Goal: Task Accomplishment & Management: Use online tool/utility

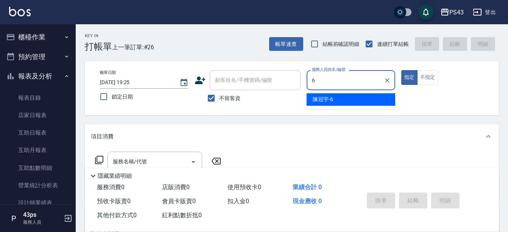
type input "陳冠宇-6"
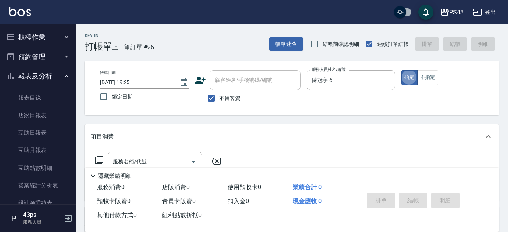
type button "true"
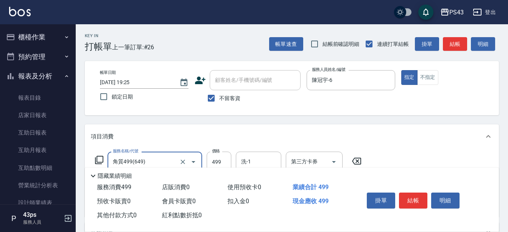
type input "角質499(649)"
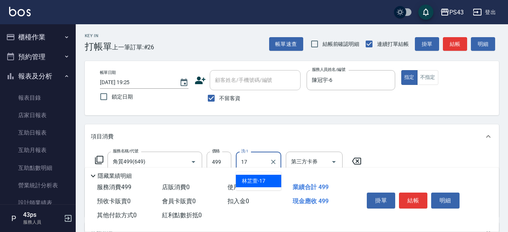
type input "林芷萱-17"
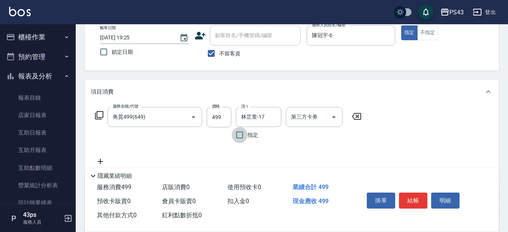
scroll to position [114, 0]
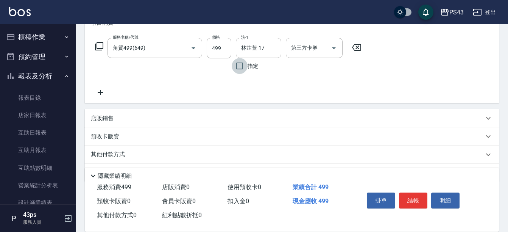
click at [100, 89] on icon at bounding box center [100, 92] width 19 height 9
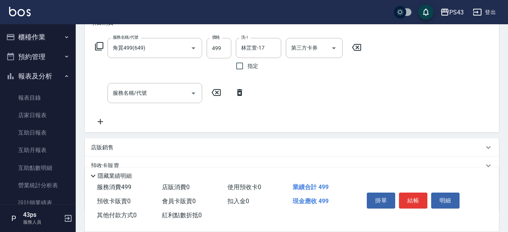
click at [100, 89] on div "服務名稱/代號 服務名稱/代號" at bounding box center [170, 93] width 158 height 20
click at [113, 98] on input "服務名稱/代號" at bounding box center [149, 92] width 77 height 13
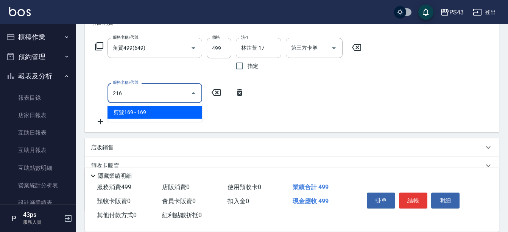
type input "剪髮169(216)"
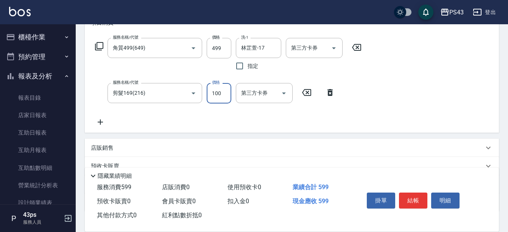
scroll to position [0, 0]
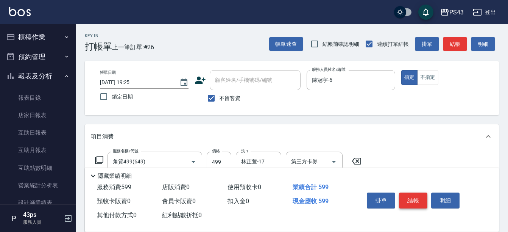
type input "100"
click at [408, 194] on button "結帳" at bounding box center [413, 200] width 28 height 16
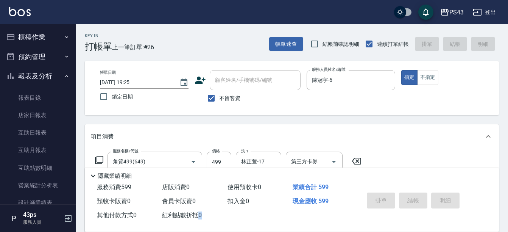
click at [408, 194] on div "掛單 結帳 明細" at bounding box center [413, 201] width 99 height 24
type input "[DATE] 20:10"
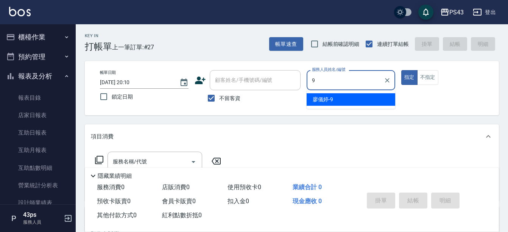
type input "[PERSON_NAME]9"
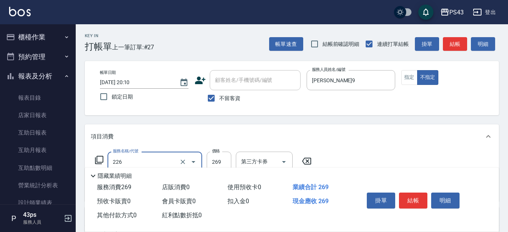
type input "洗剪269(226)"
type input "300"
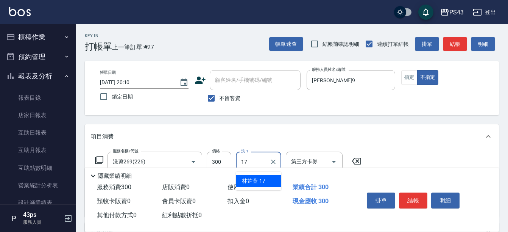
type input "林芷萱-17"
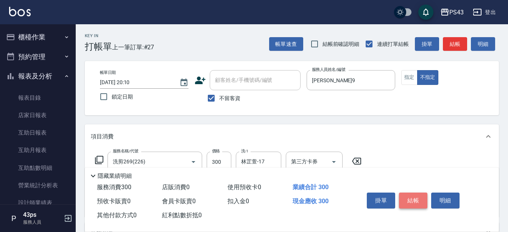
click at [411, 201] on button "結帳" at bounding box center [413, 200] width 28 height 16
click at [411, 201] on div "掛單 結帳 明細" at bounding box center [413, 201] width 99 height 24
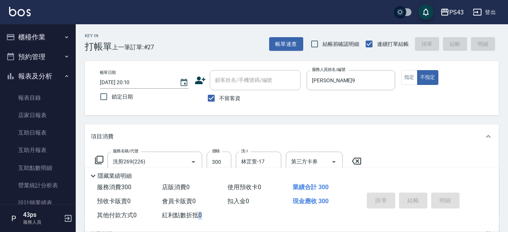
type input "[DATE] 20:28"
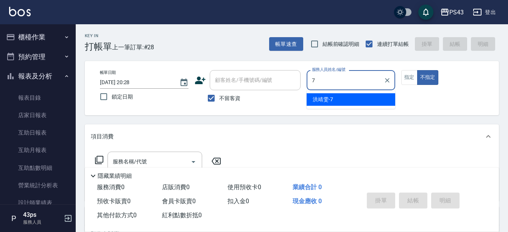
type input "洪靖雯-7"
type button "false"
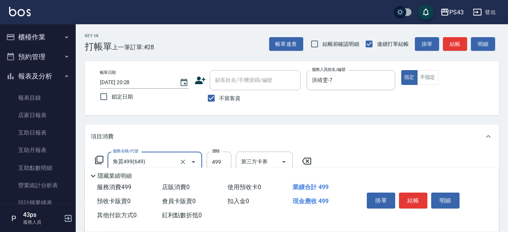
type input "角質499(649)"
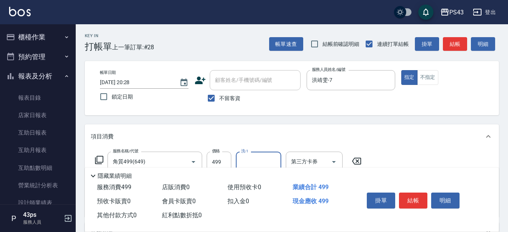
type input "3"
type input "許伯銤-18"
click at [429, 75] on button "不指定" at bounding box center [428, 77] width 21 height 15
click at [404, 200] on button "結帳" at bounding box center [413, 200] width 28 height 16
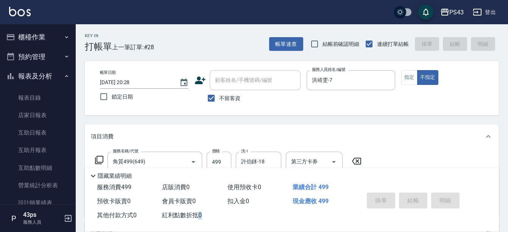
click at [404, 200] on div "掛單 結帳 明細" at bounding box center [413, 201] width 99 height 24
type input "[DATE] 20:36"
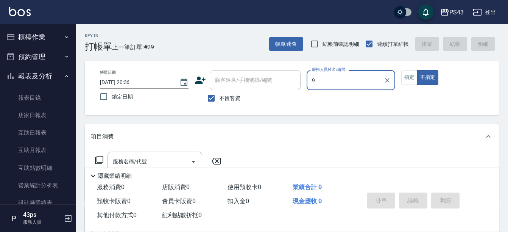
type input "9"
click at [418, 70] on button "不指定" at bounding box center [428, 77] width 21 height 15
click at [402, 70] on button "指定" at bounding box center [410, 77] width 16 height 15
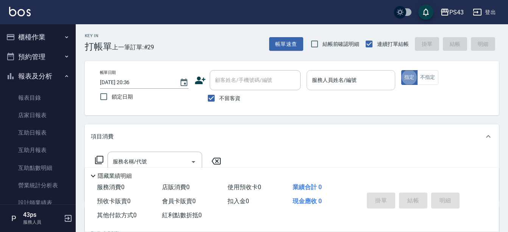
click at [341, 78] on div "服務人員姓名/編號 服務人員姓名/編號" at bounding box center [351, 80] width 89 height 20
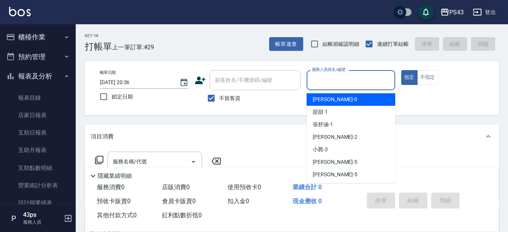
click at [341, 78] on input "服務人員姓名/編號" at bounding box center [351, 80] width 82 height 13
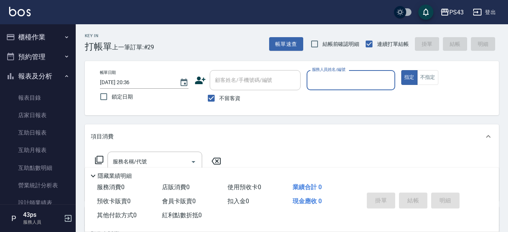
click at [341, 78] on input "服務人員姓名/編號" at bounding box center [351, 80] width 82 height 13
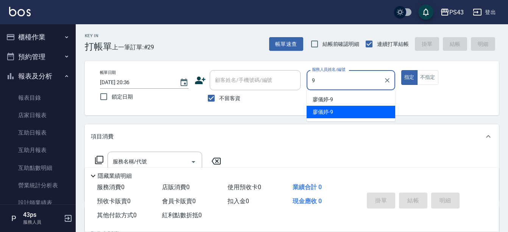
type input "[PERSON_NAME]9"
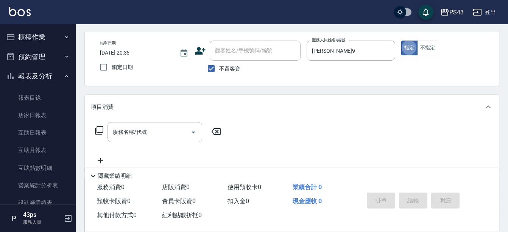
scroll to position [76, 0]
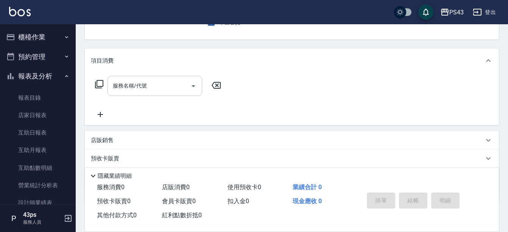
click at [155, 93] on div "服務名稱/代號" at bounding box center [155, 86] width 95 height 20
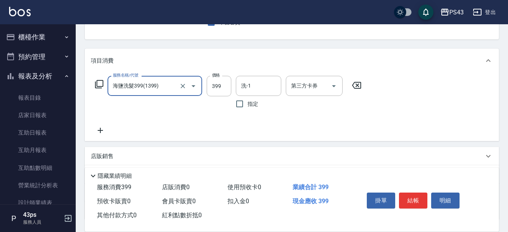
type input "海鹽洗髮399(1399)"
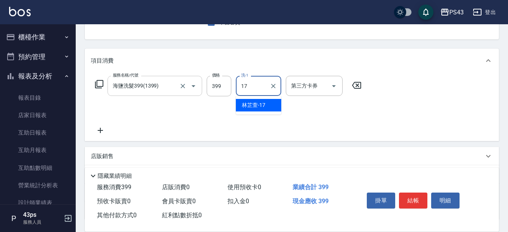
type input "林芷萱-17"
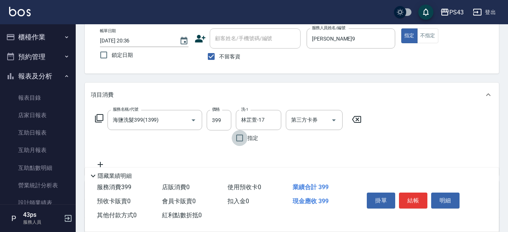
scroll to position [0, 0]
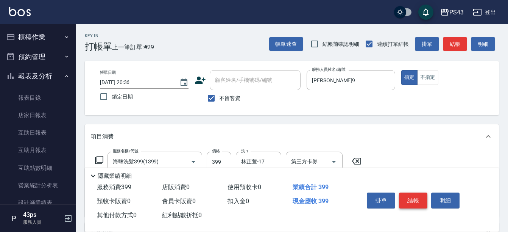
click at [407, 199] on button "結帳" at bounding box center [413, 200] width 28 height 16
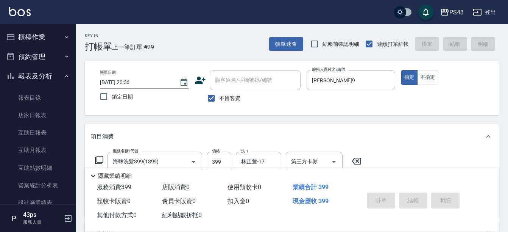
click at [407, 199] on div "掛單 結帳 明細" at bounding box center [413, 201] width 99 height 24
type input "[DATE] 20:37"
